Goal: Transaction & Acquisition: Purchase product/service

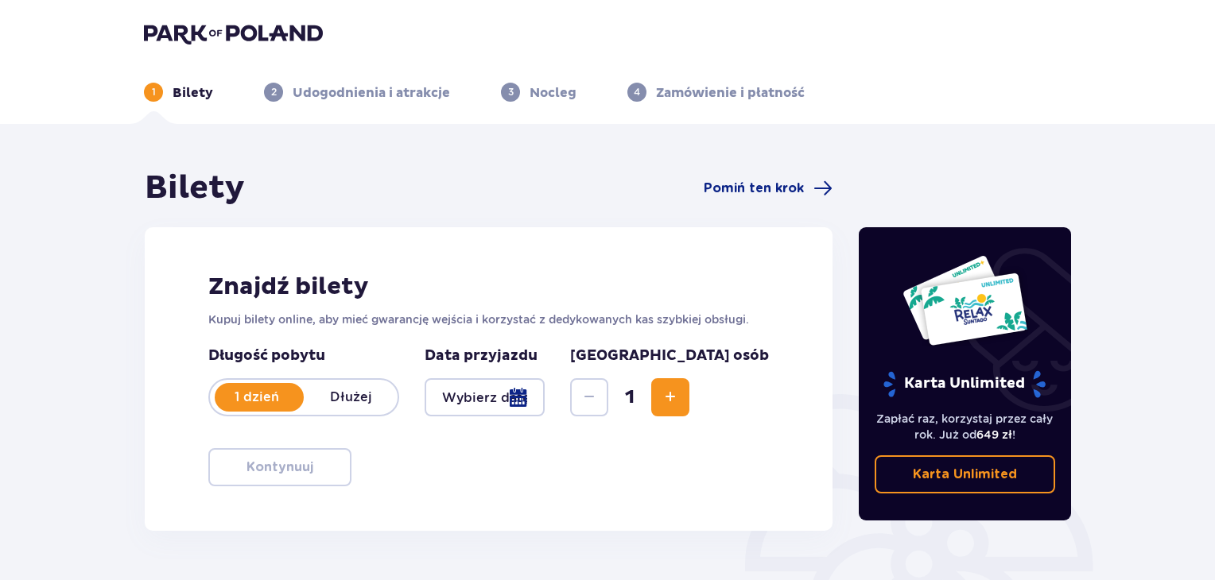
click at [344, 397] on p "Dłużej" at bounding box center [351, 397] width 94 height 17
click at [270, 397] on p "1 dzień" at bounding box center [257, 397] width 94 height 17
click at [513, 395] on div at bounding box center [484, 397] width 120 height 38
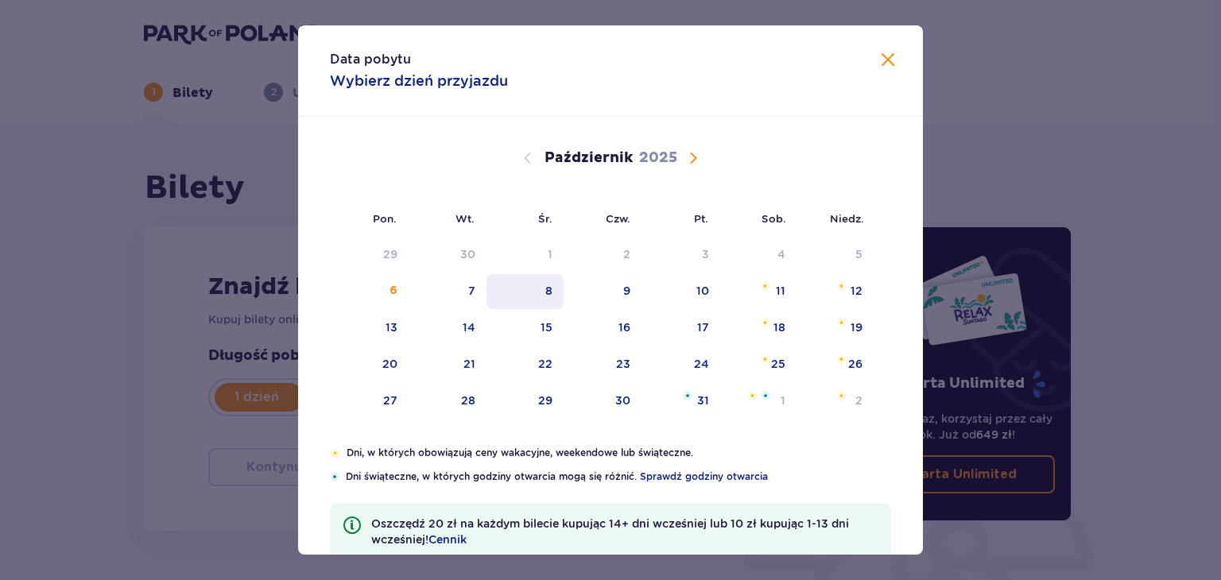
click at [549, 286] on div "8" at bounding box center [548, 291] width 7 height 16
type input "[DATE]"
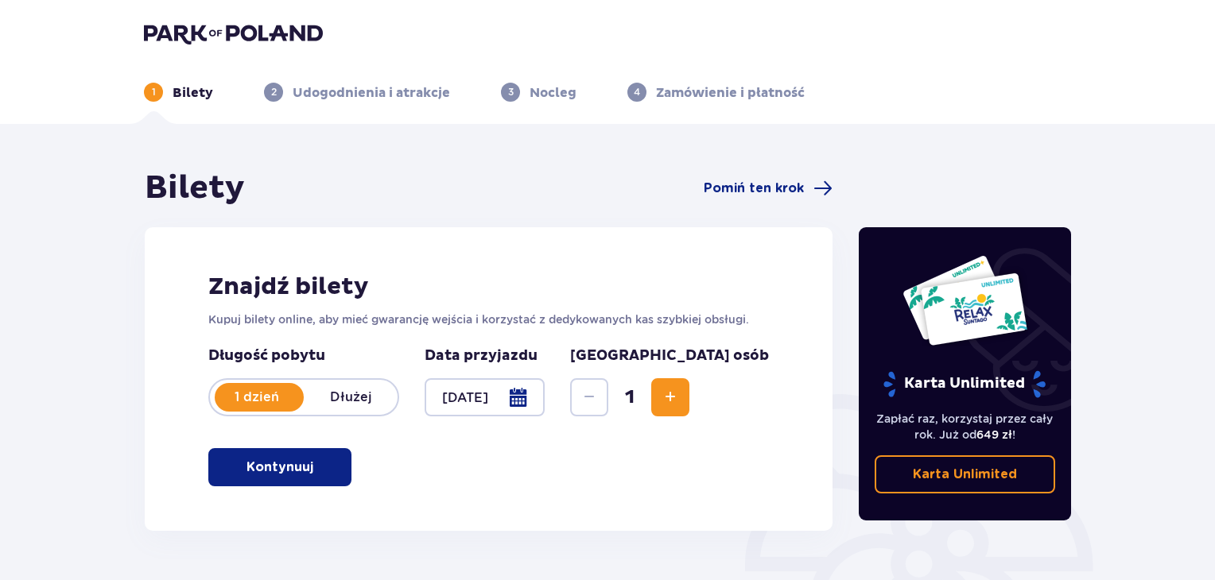
click at [334, 462] on button "Kontynuuj" at bounding box center [279, 467] width 143 height 38
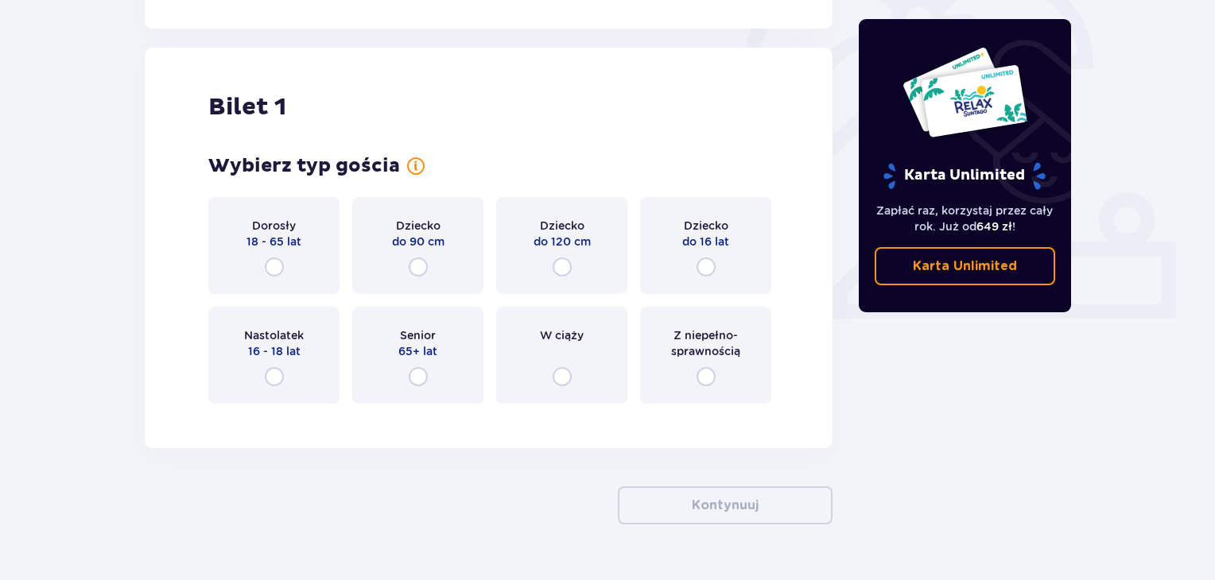
scroll to position [531, 0]
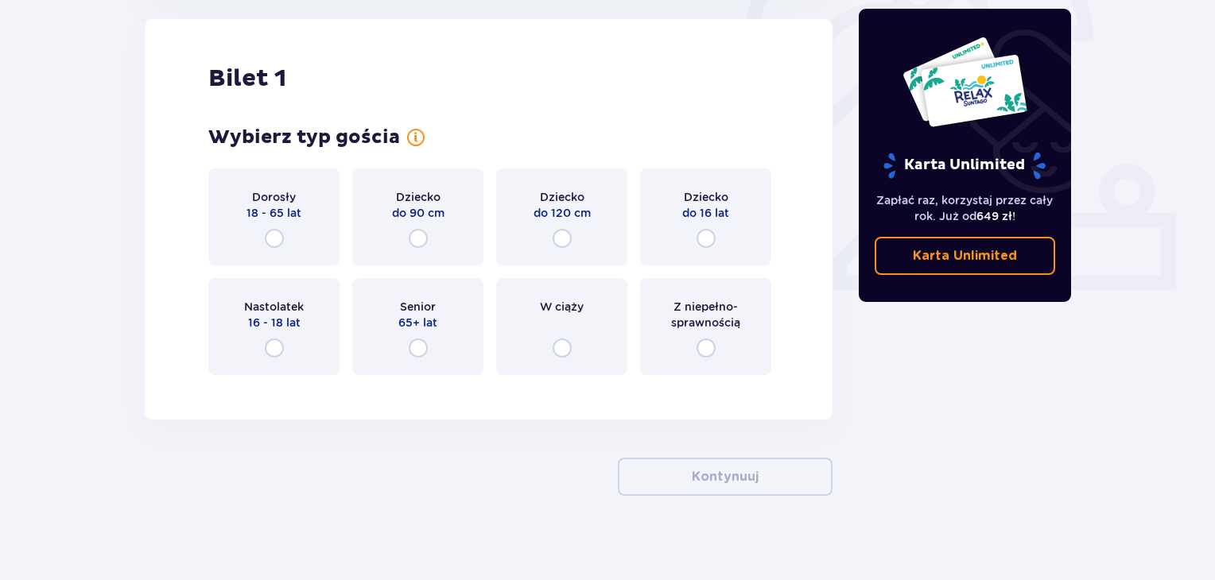
click at [283, 221] on div "Dorosły 18 - 65 lat" at bounding box center [273, 217] width 131 height 97
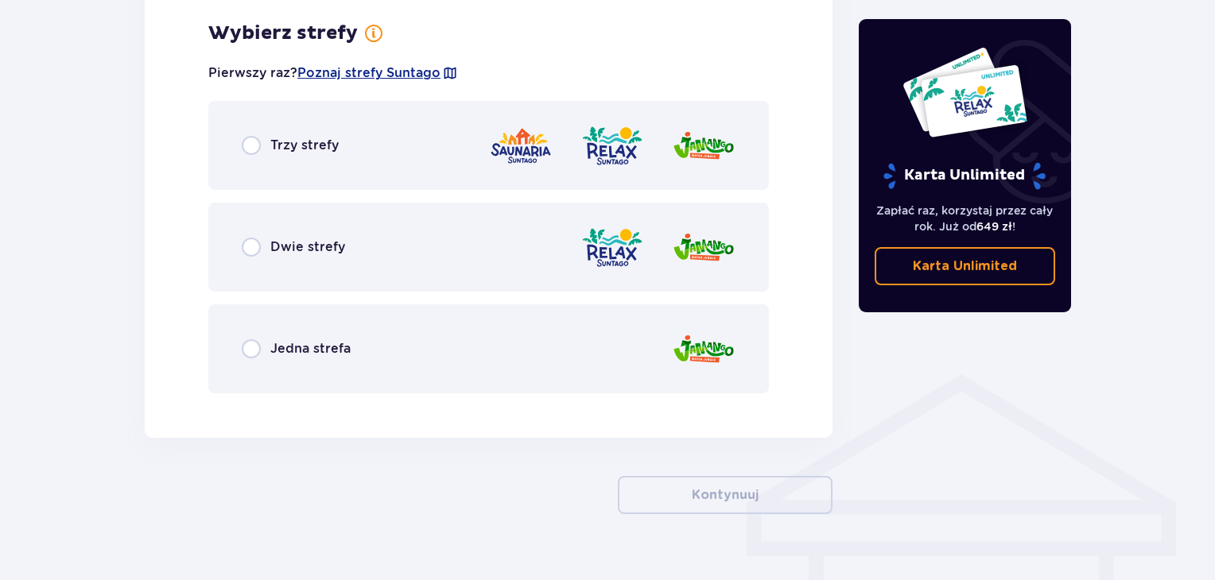
scroll to position [919, 0]
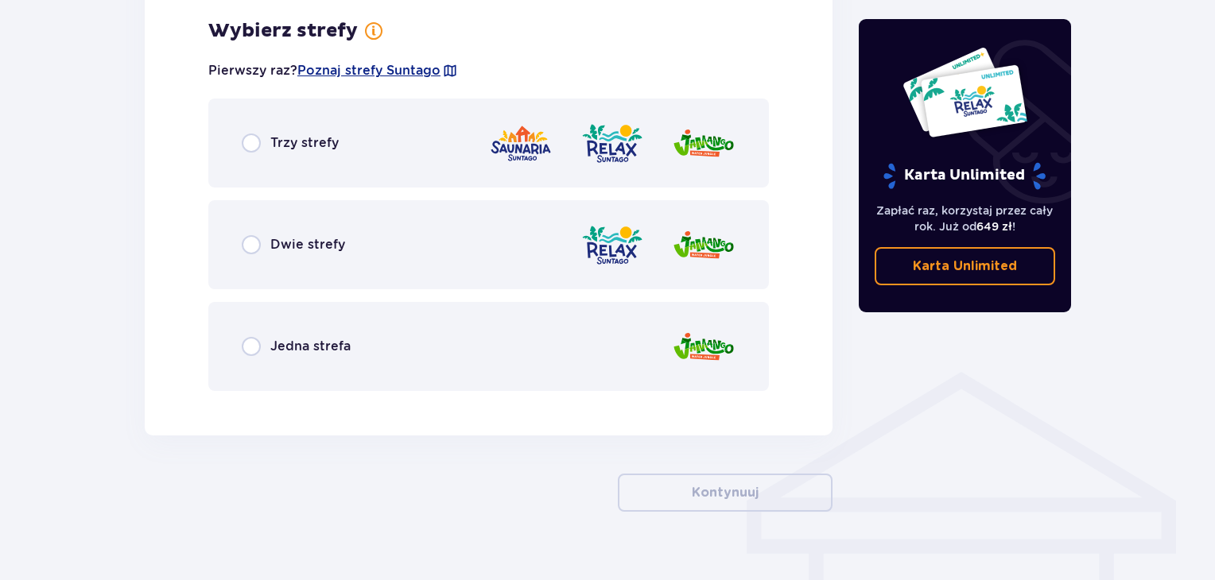
click at [404, 246] on div "Dwie strefy" at bounding box center [488, 244] width 560 height 89
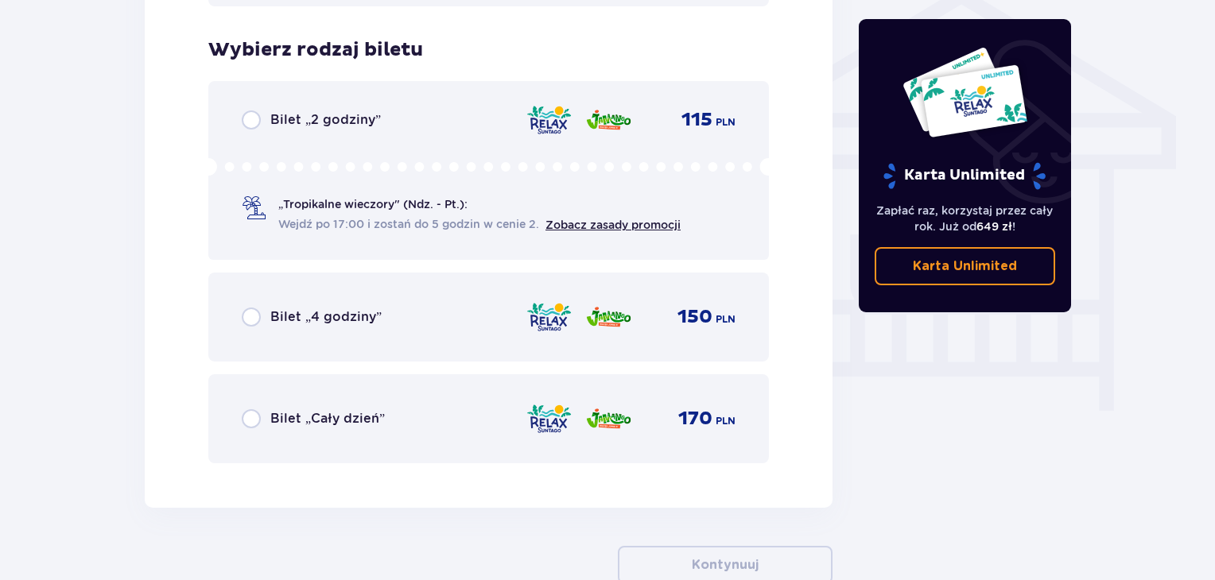
scroll to position [1323, 0]
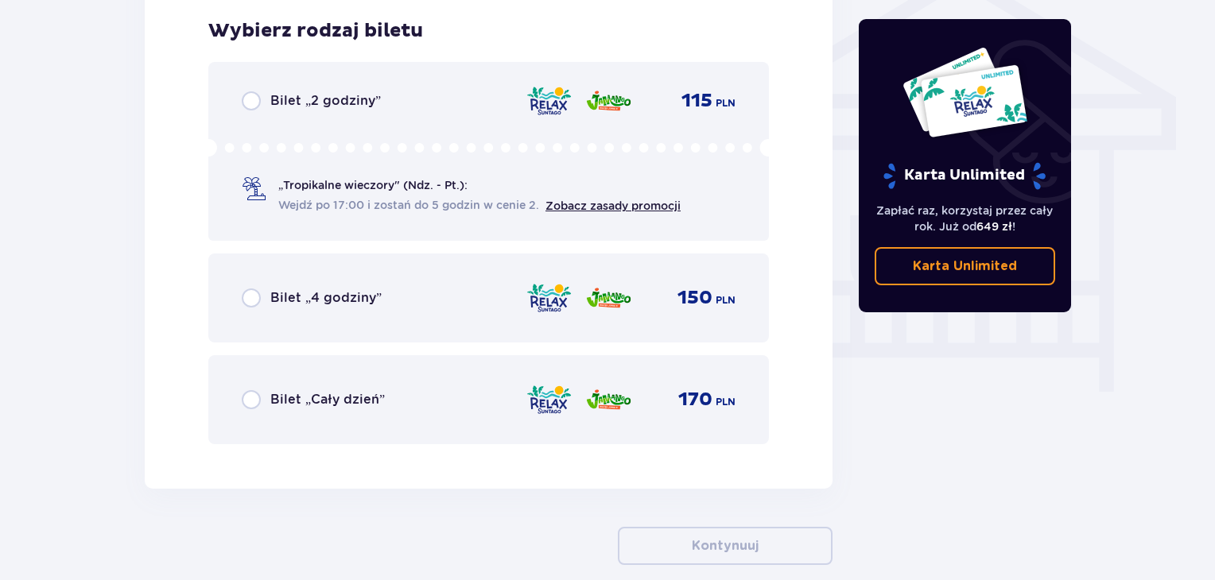
click at [407, 421] on div "Bilet „Cały dzień” 170 PLN" at bounding box center [488, 399] width 560 height 89
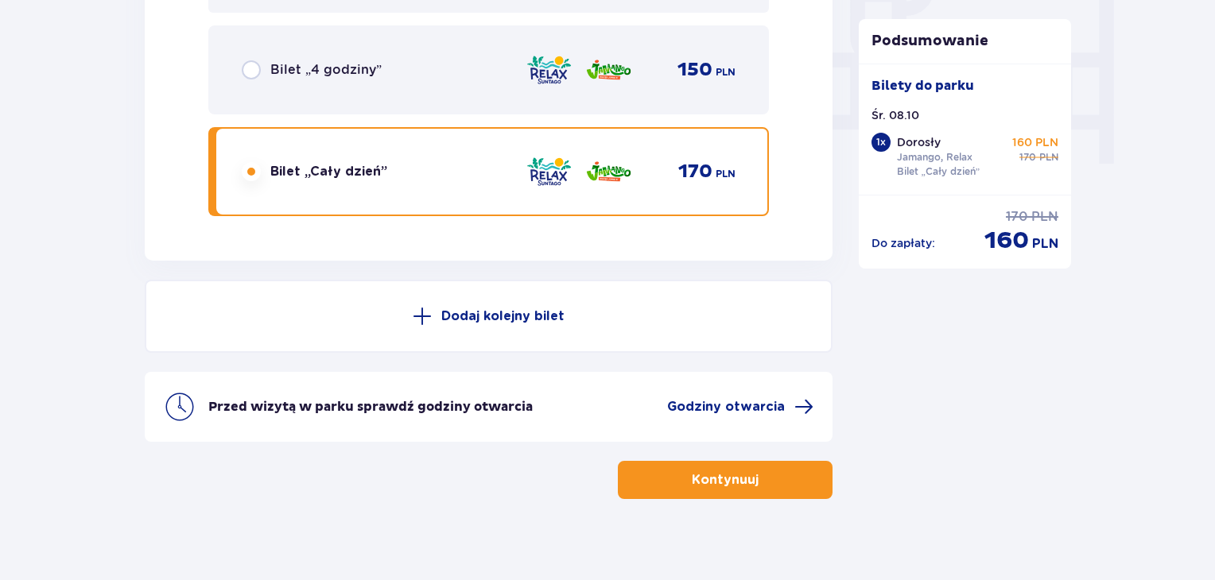
scroll to position [1564, 0]
